Goal: Task Accomplishment & Management: Manage account settings

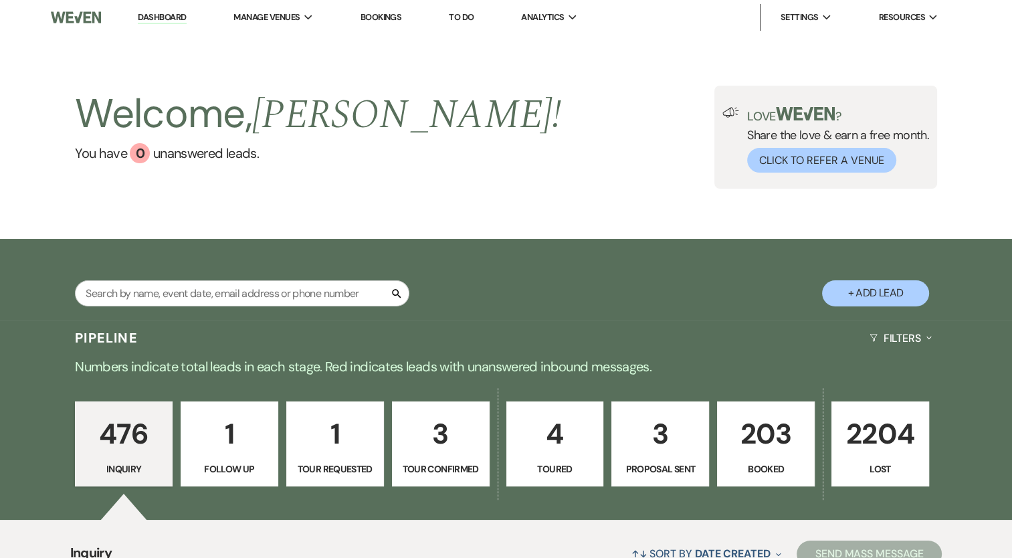
click at [625, 426] on p "3" at bounding box center [660, 433] width 80 height 45
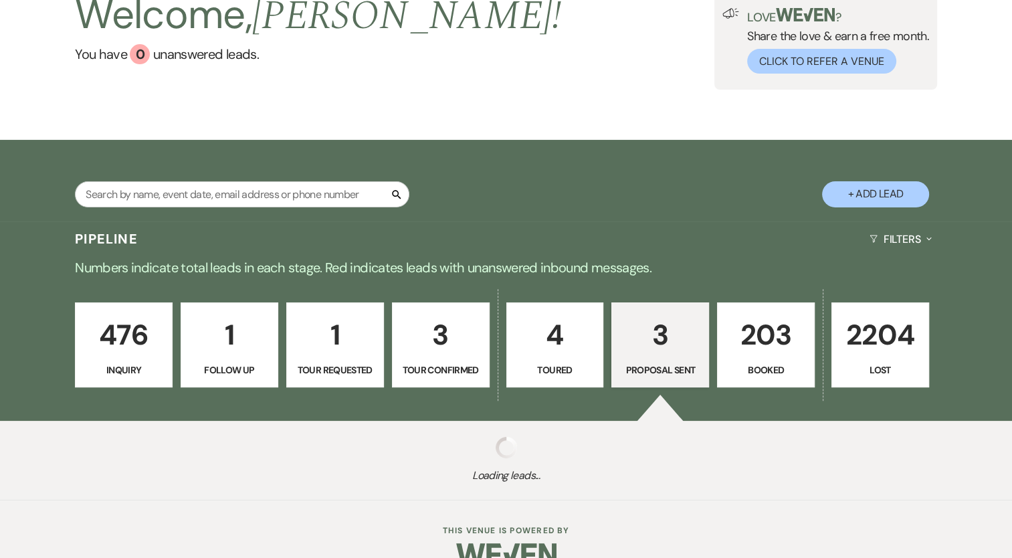
select select "6"
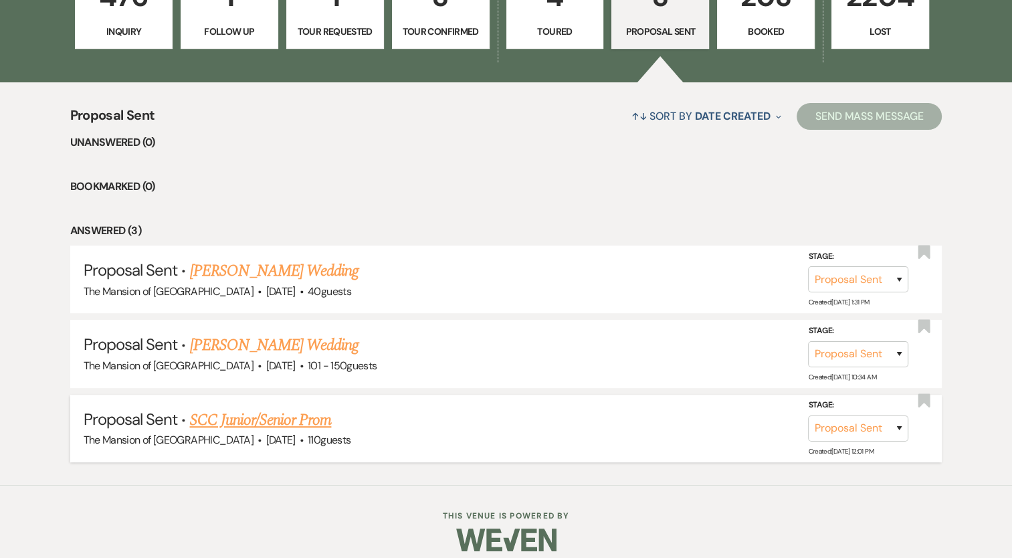
scroll to position [447, 0]
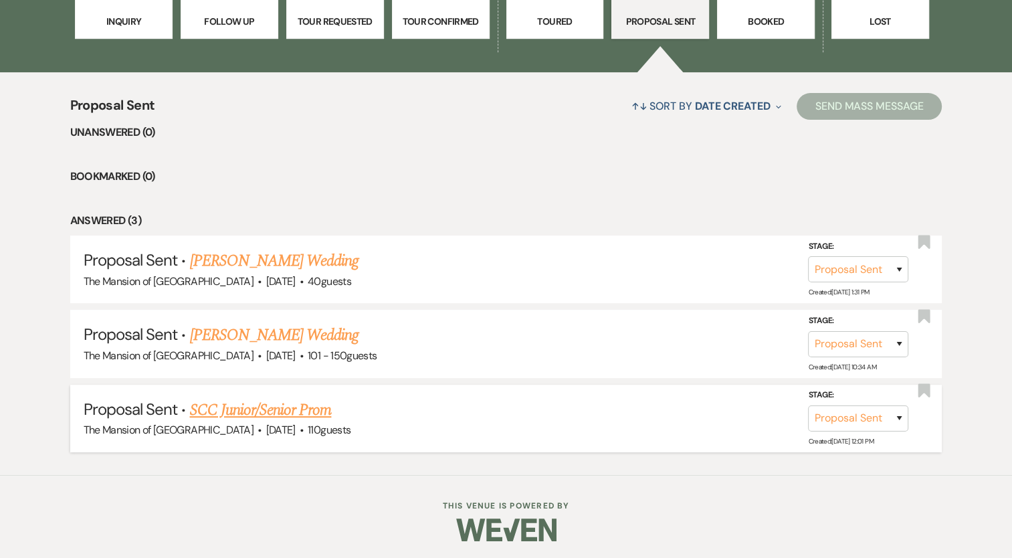
click at [241, 405] on link "SCC Junior/Senior Prom" at bounding box center [260, 410] width 142 height 24
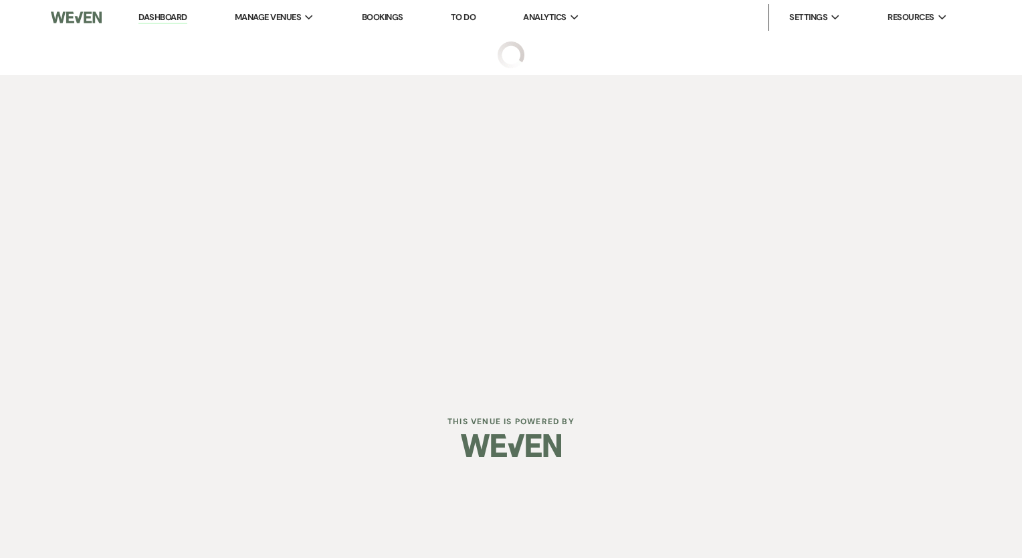
select select "6"
select select "18"
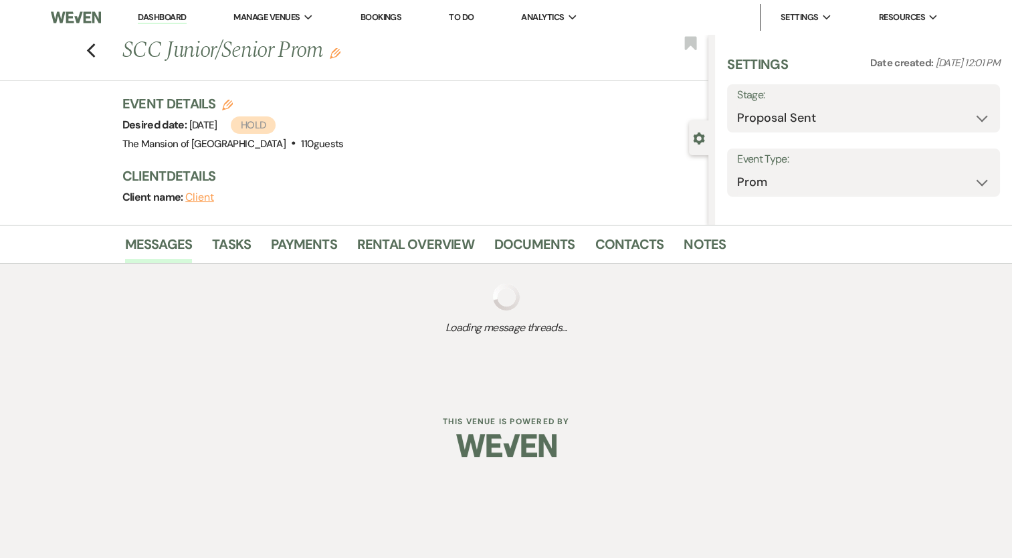
select select "5"
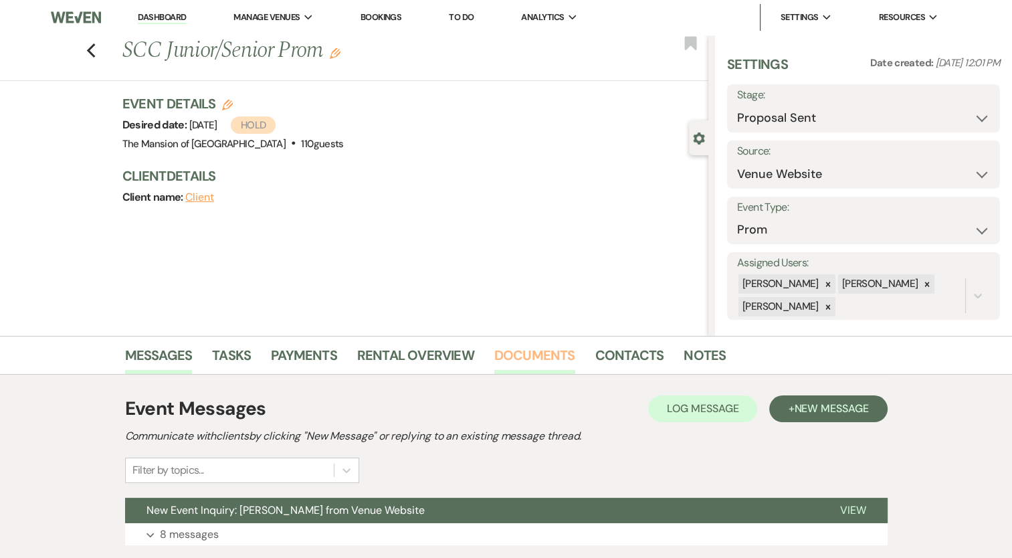
click at [524, 356] on link "Documents" at bounding box center [534, 358] width 81 height 29
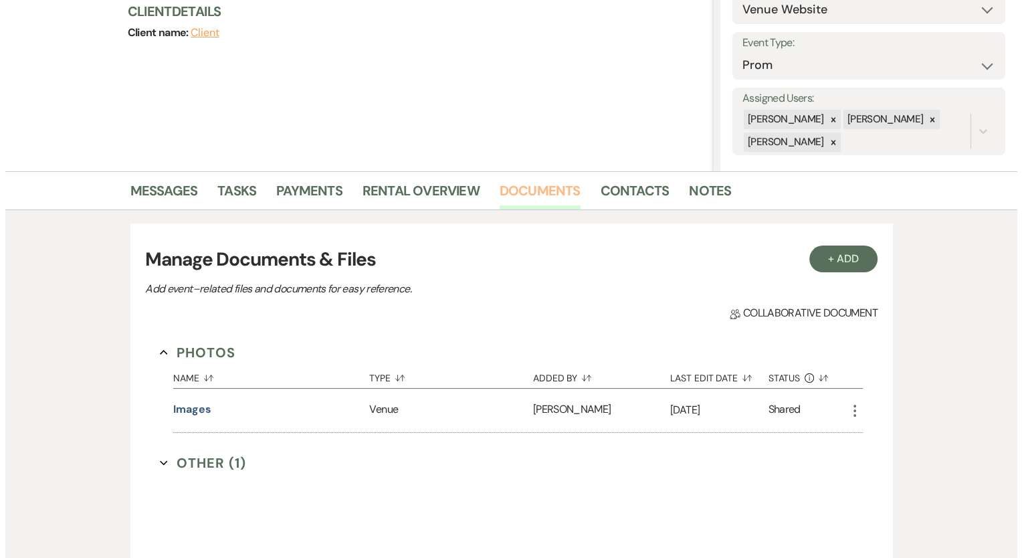
scroll to position [383, 0]
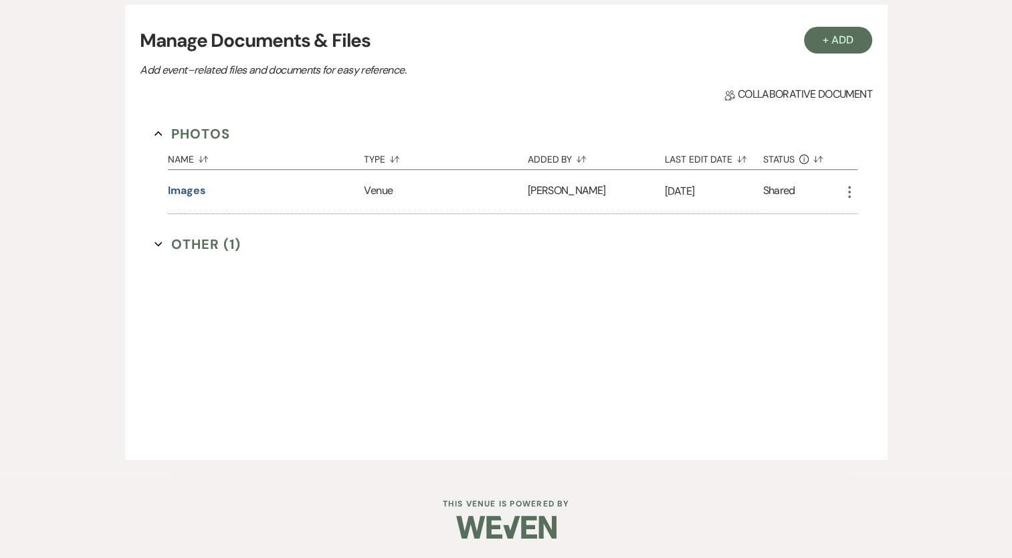
click at [195, 255] on div "Photos Collapse Name Sort Default Type Sort Default Added By Sort Default Last …" at bounding box center [505, 199] width 703 height 150
click at [199, 238] on button "Other (1) Expand" at bounding box center [197, 244] width 86 height 20
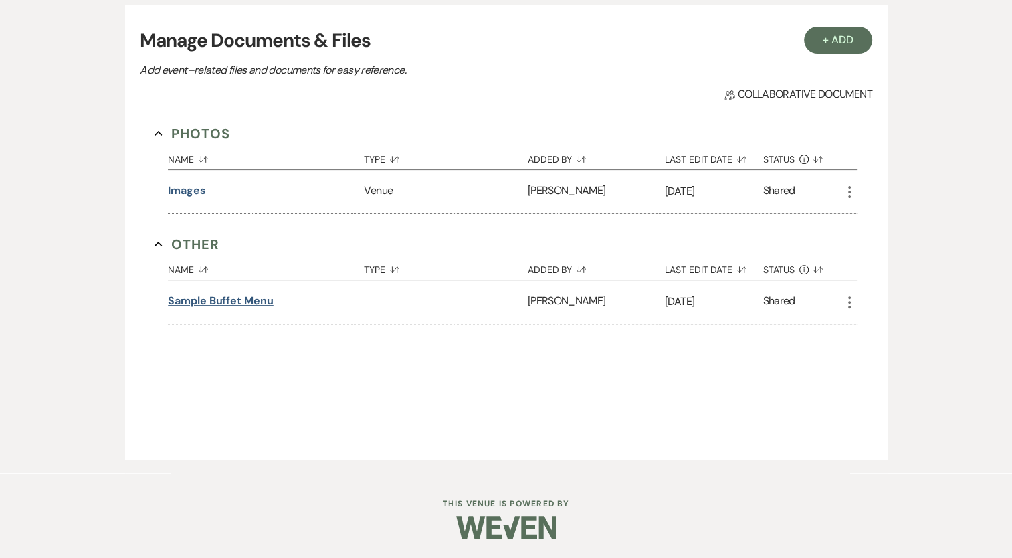
click at [257, 296] on button "Sample Buffet Menu" at bounding box center [221, 301] width 106 height 16
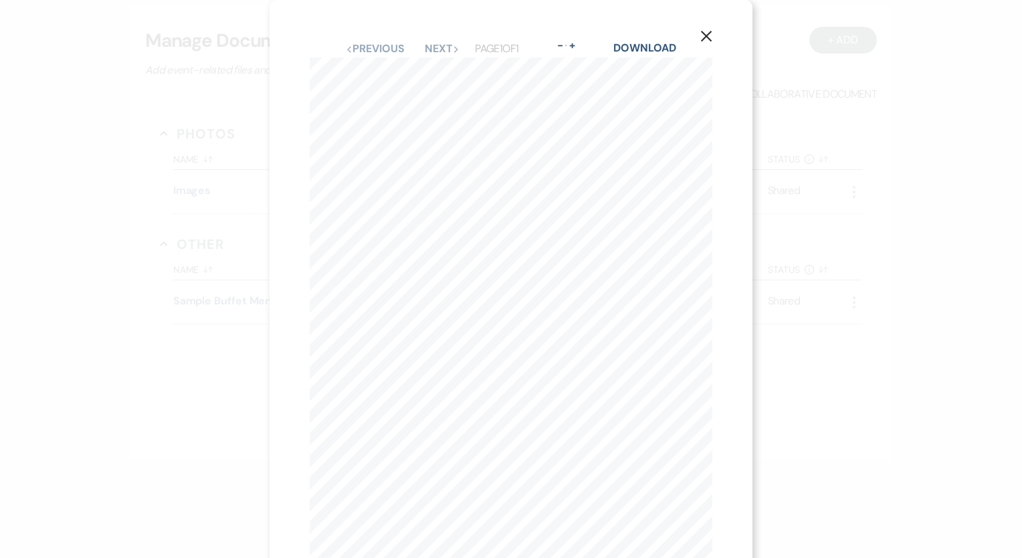
scroll to position [67, 0]
